Goal: Check status: Check status

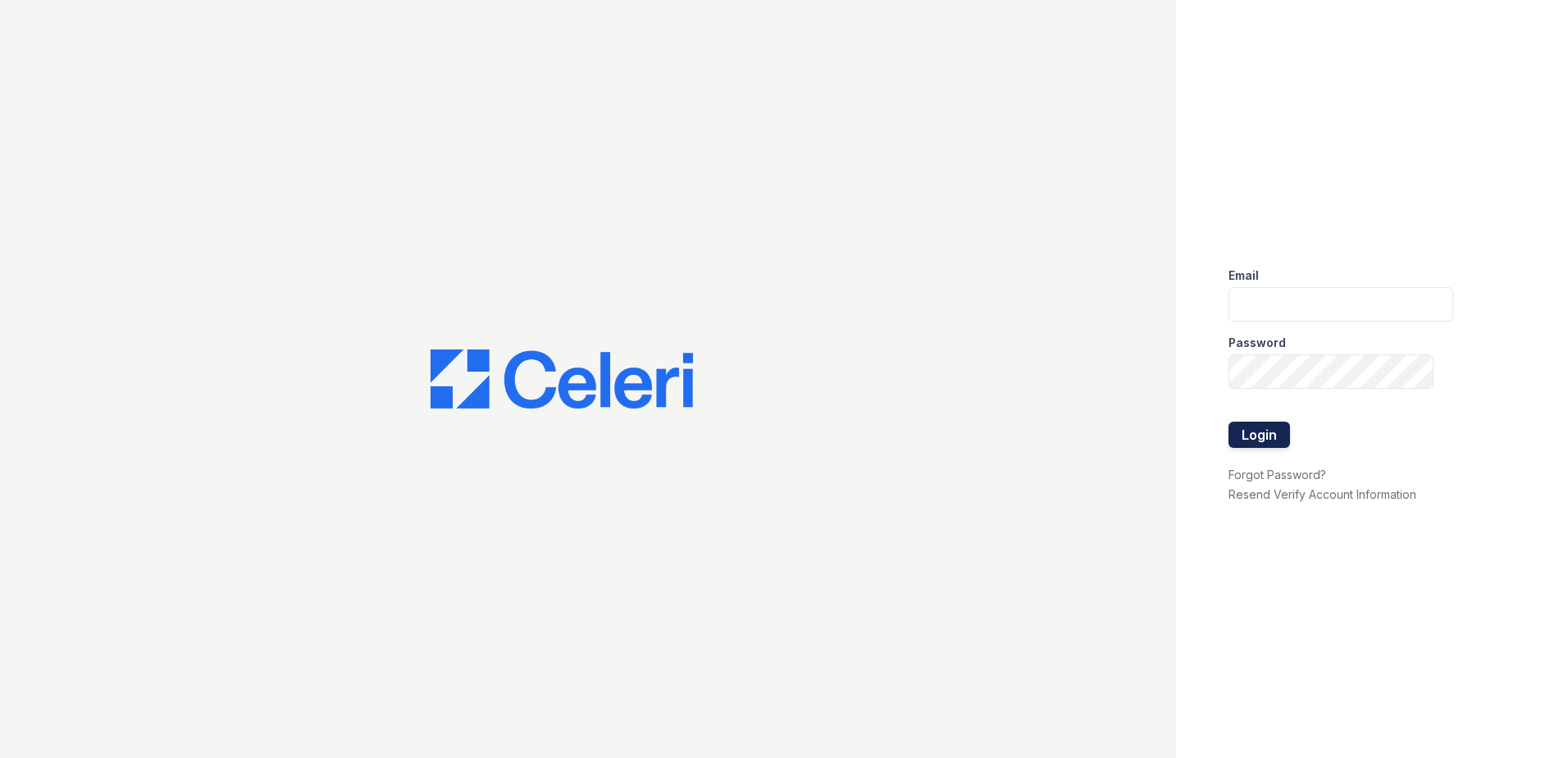
type input "[EMAIL_ADDRESS][DOMAIN_NAME]"
click at [1269, 434] on button "Login" at bounding box center [1260, 434] width 61 height 27
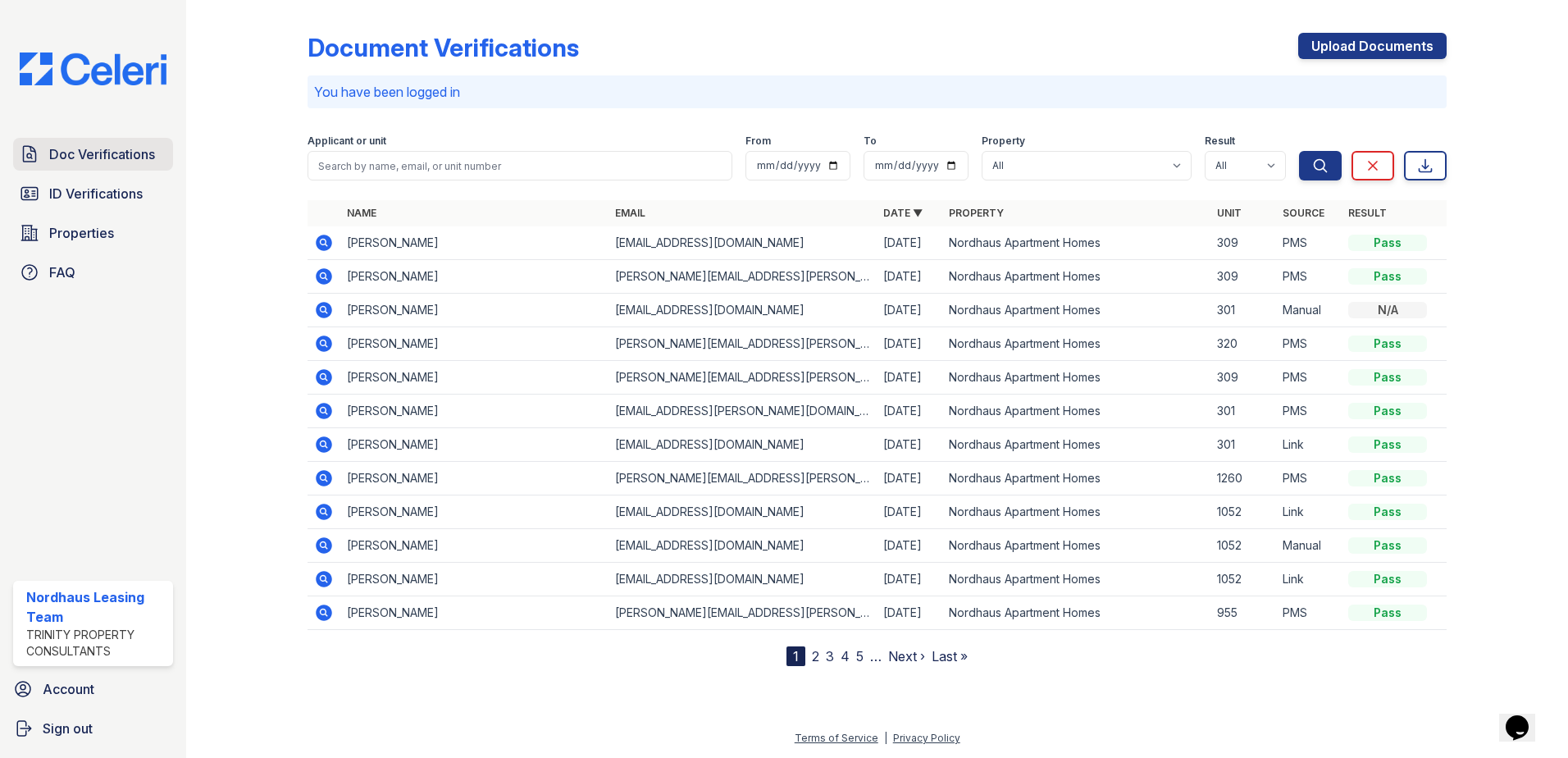
click at [114, 164] on link "Doc Verifications" at bounding box center [93, 154] width 160 height 32
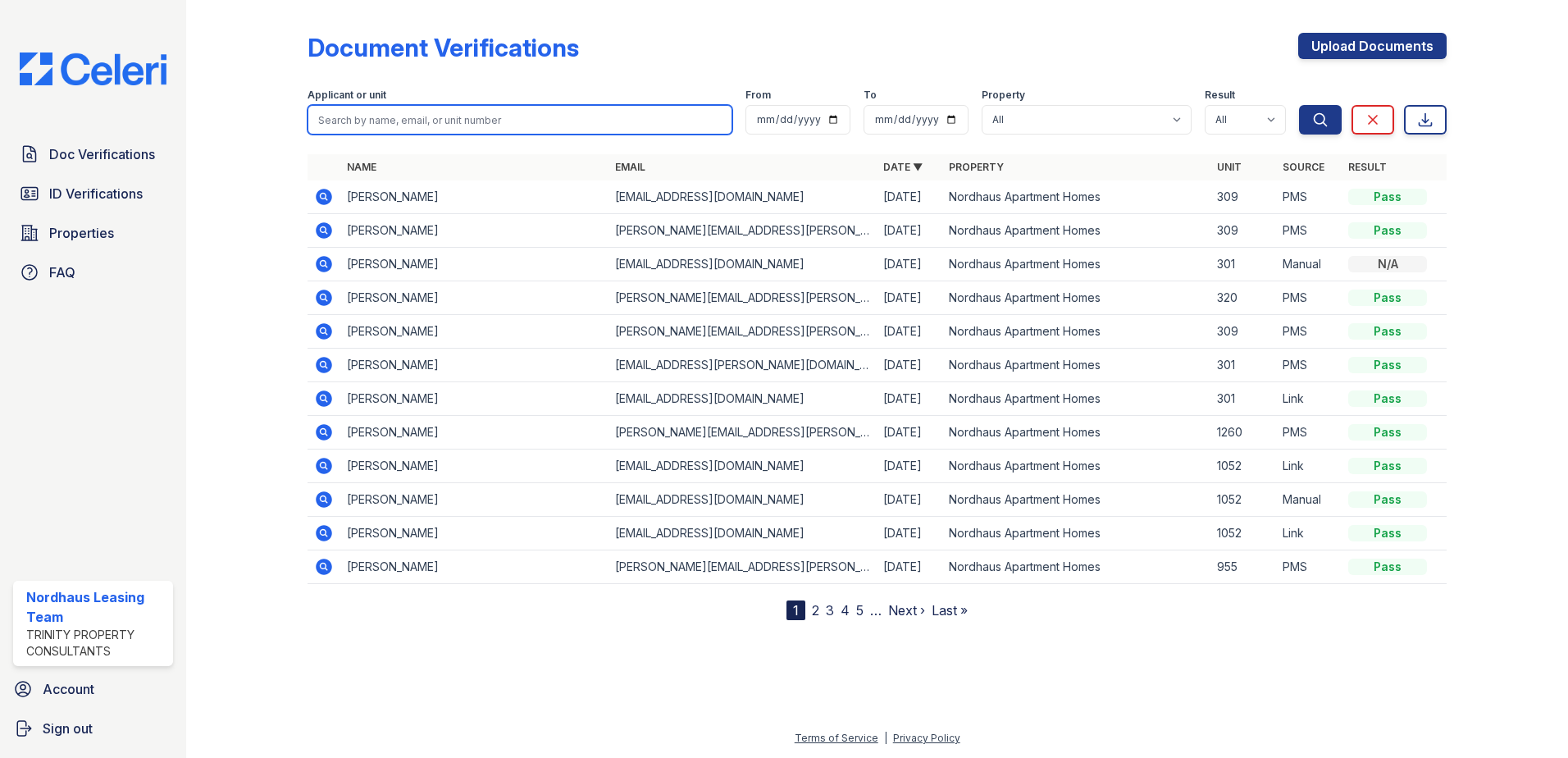
click at [438, 120] on input "search" at bounding box center [519, 120] width 425 height 30
type input "ruba"
click at [1299, 105] on button "Search" at bounding box center [1320, 120] width 42 height 30
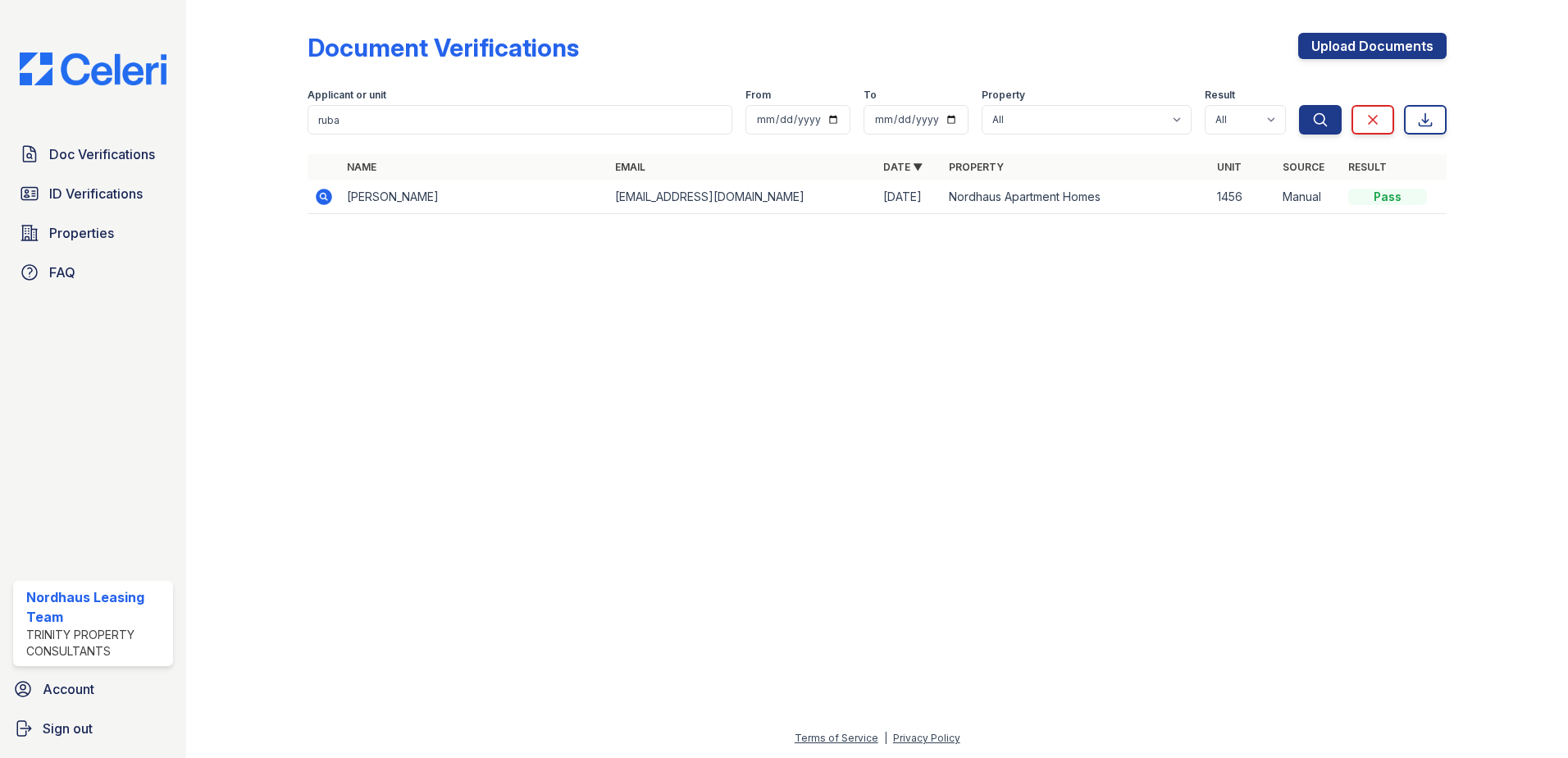
click at [326, 202] on icon at bounding box center [324, 197] width 17 height 17
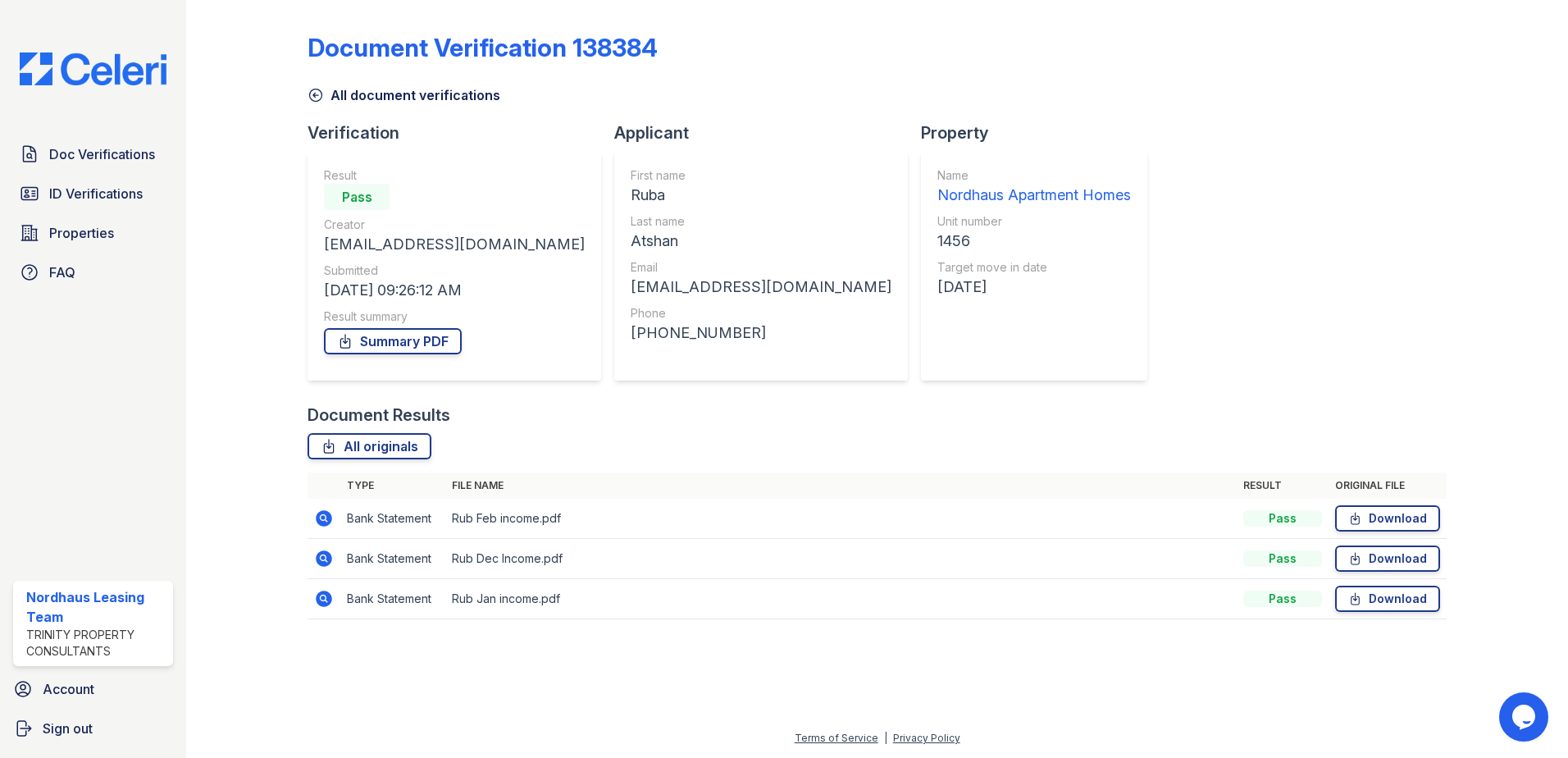
click at [322, 518] on icon at bounding box center [323, 517] width 4 height 4
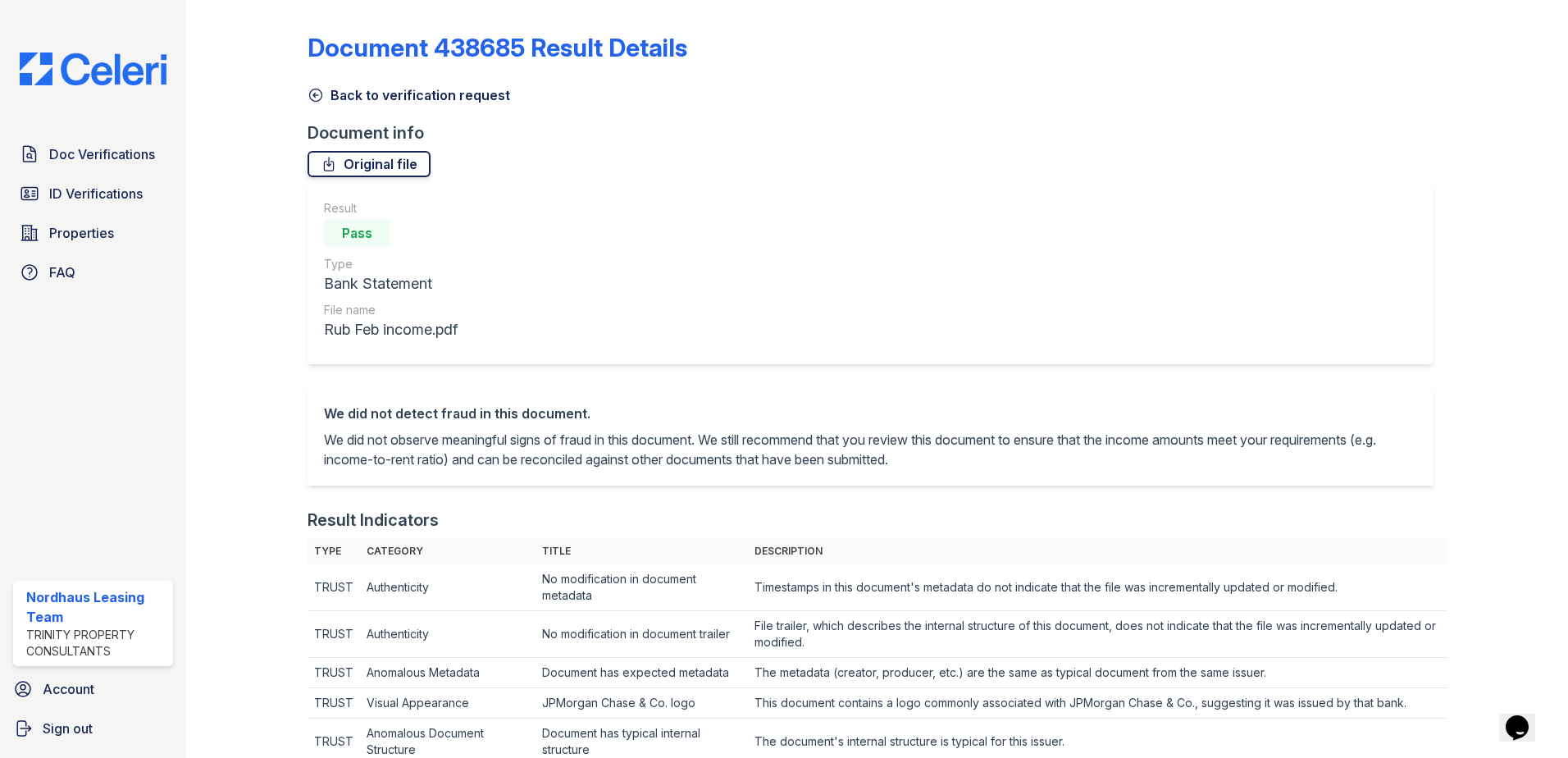
click at [374, 166] on link "Original file" at bounding box center [368, 163] width 123 height 27
